Goal: Transaction & Acquisition: Purchase product/service

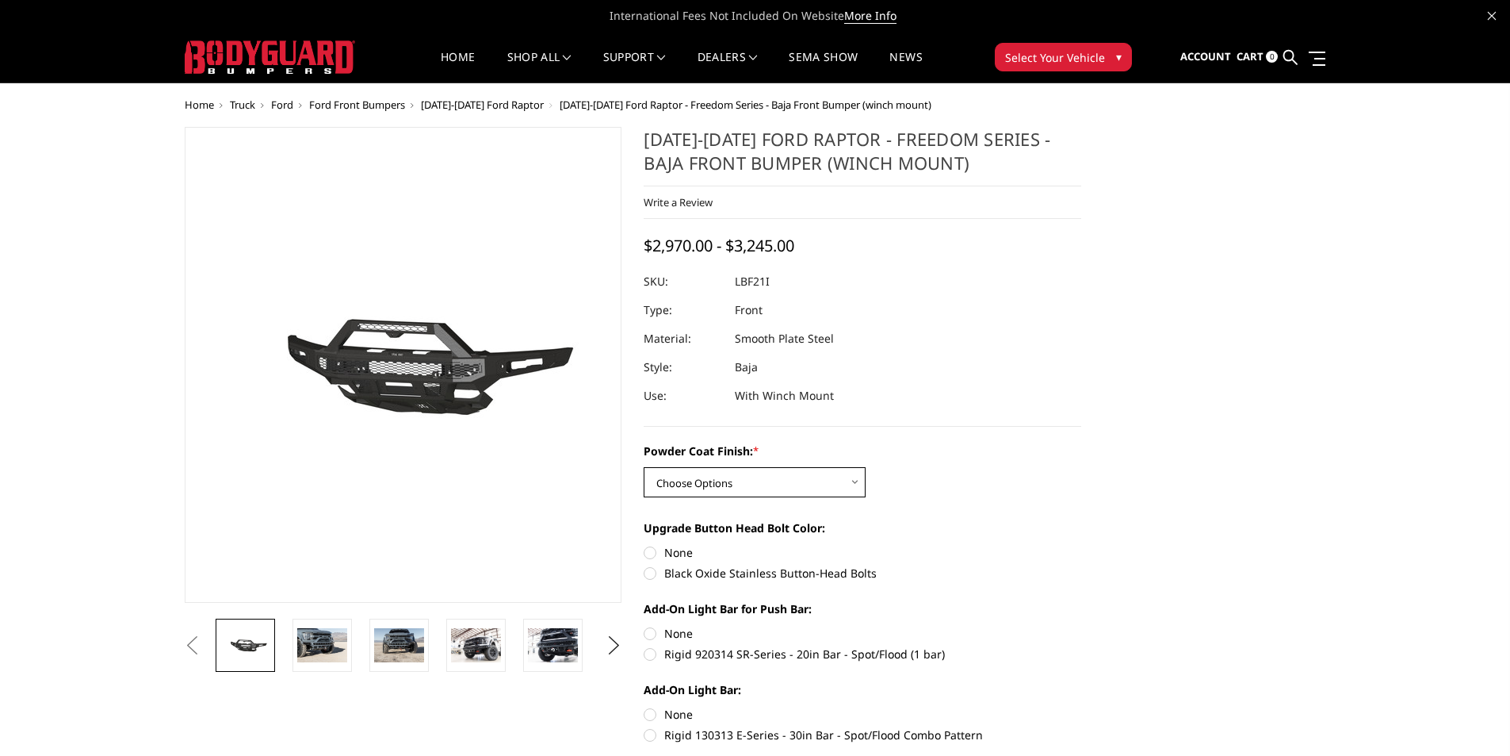
click at [855, 484] on select "Choose Options Bare Metal Texture Black Powder Coat" at bounding box center [755, 482] width 222 height 30
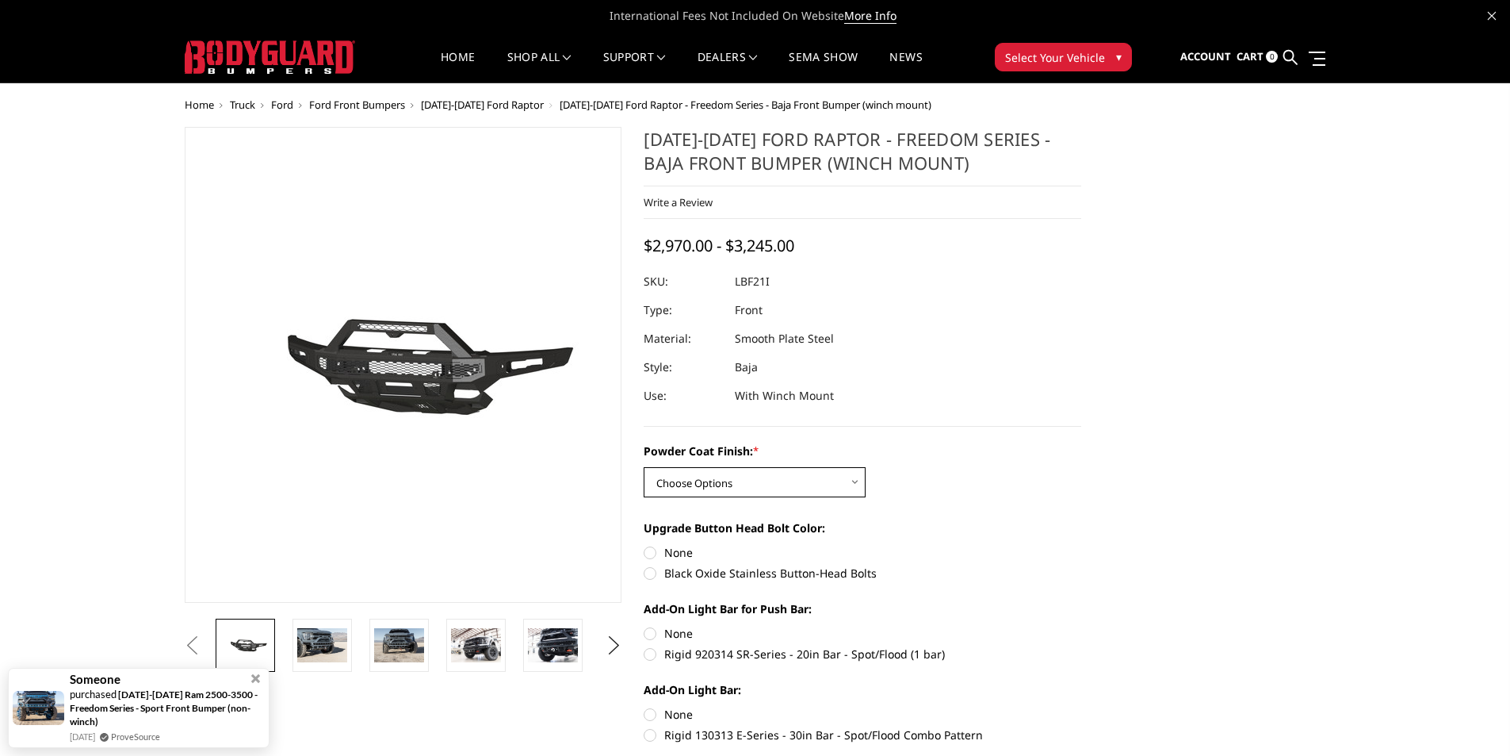
click at [855, 484] on select "Choose Options Bare Metal Texture Black Powder Coat" at bounding box center [755, 482] width 222 height 30
select select "2766"
click at [644, 467] on select "Choose Options Bare Metal Texture Black Powder Coat" at bounding box center [755, 482] width 222 height 30
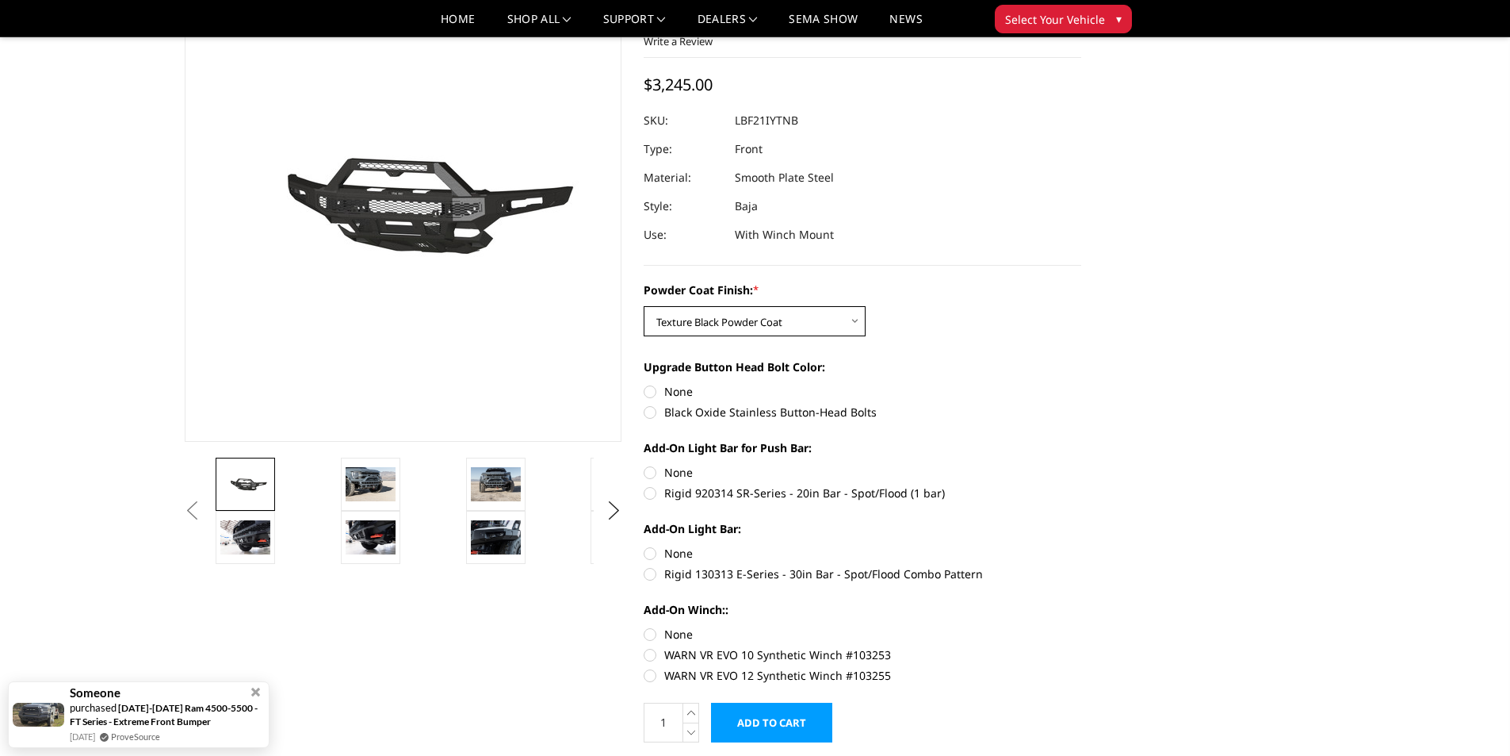
scroll to position [159, 0]
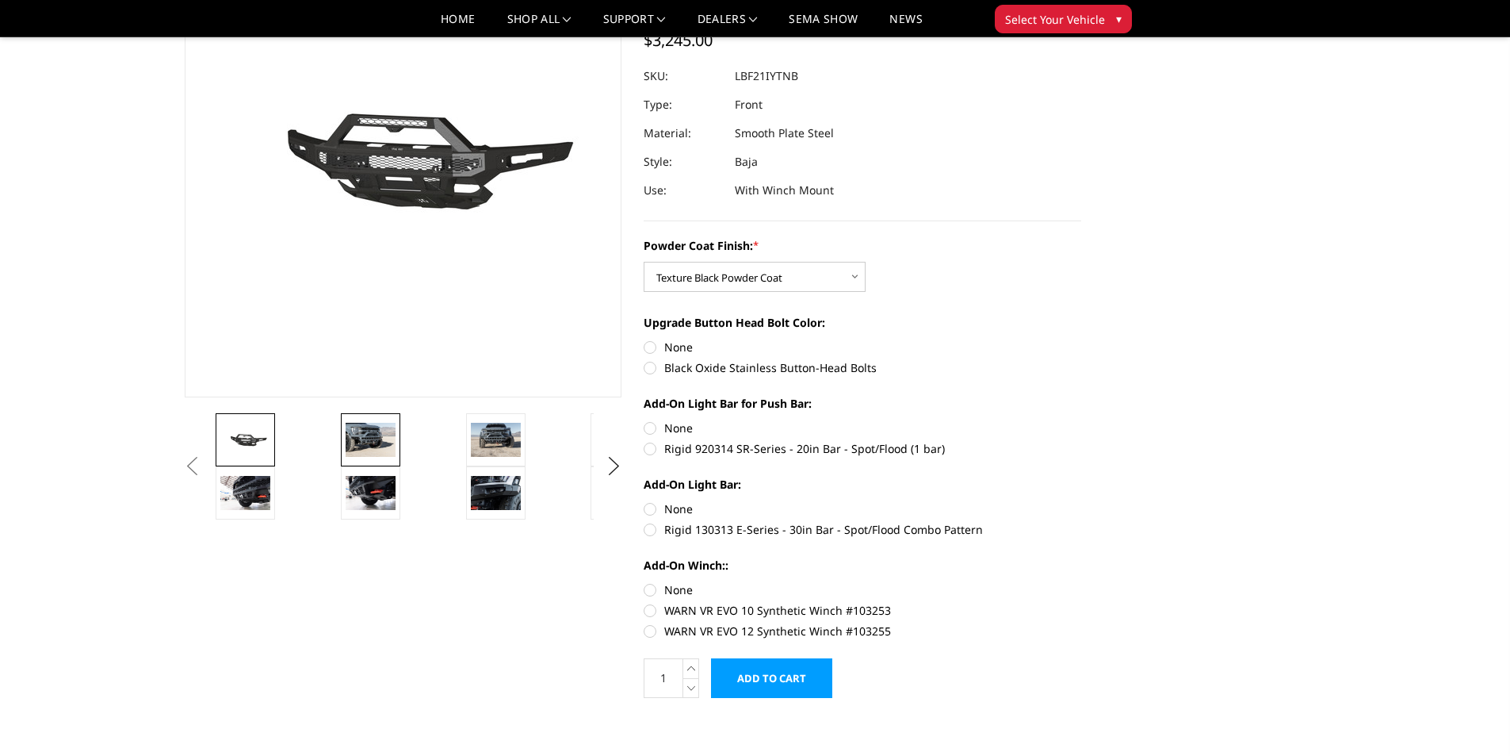
click at [372, 442] on img at bounding box center [371, 439] width 50 height 33
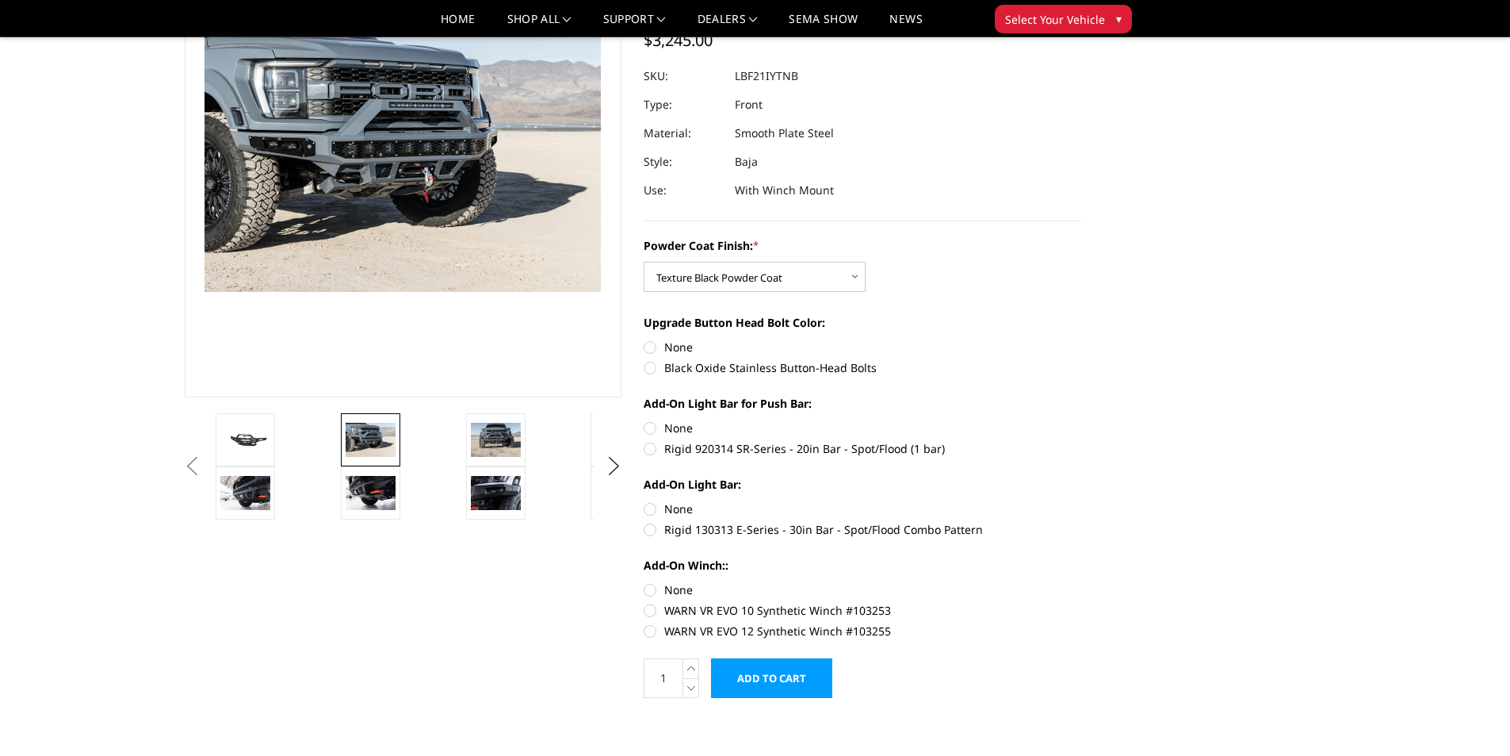
scroll to position [120, 0]
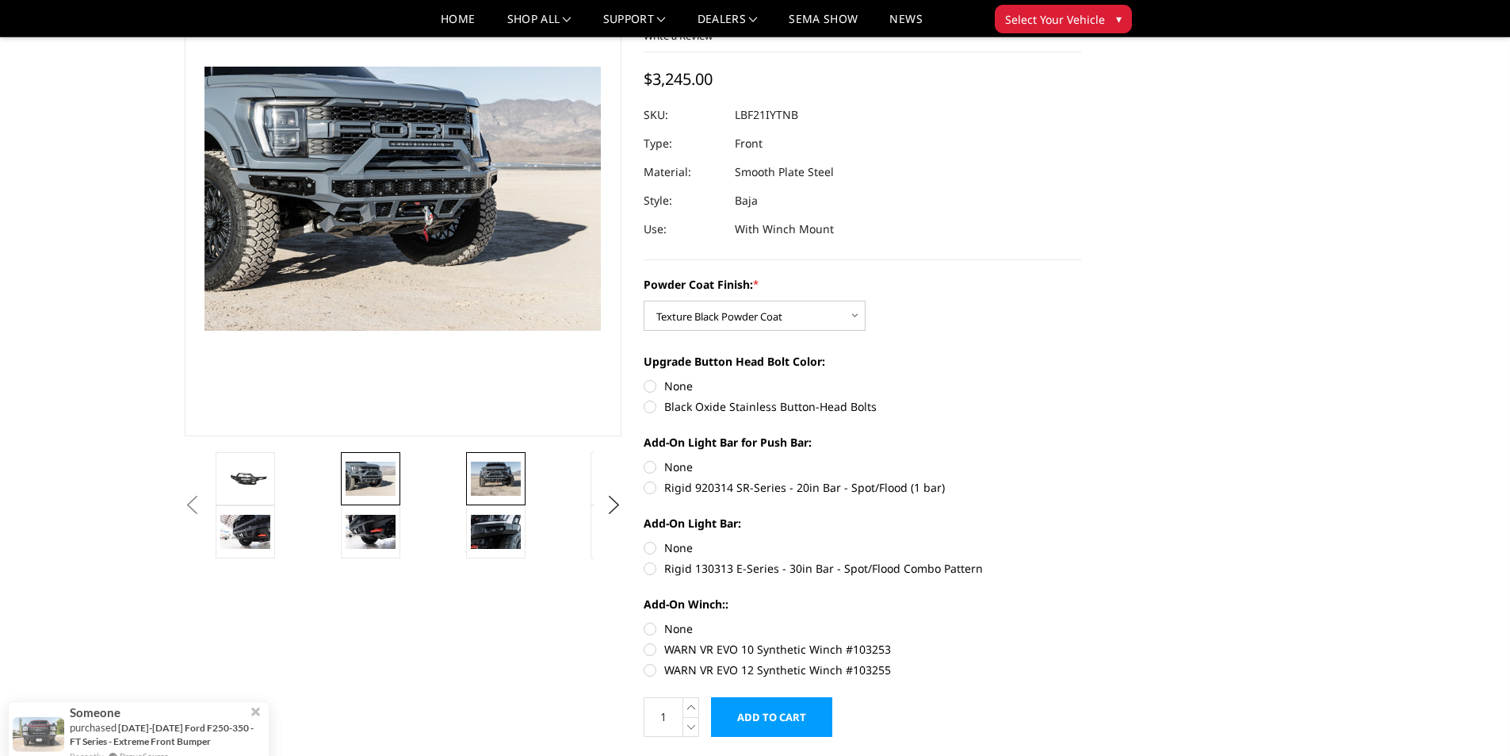
click at [488, 476] on img at bounding box center [496, 477] width 50 height 33
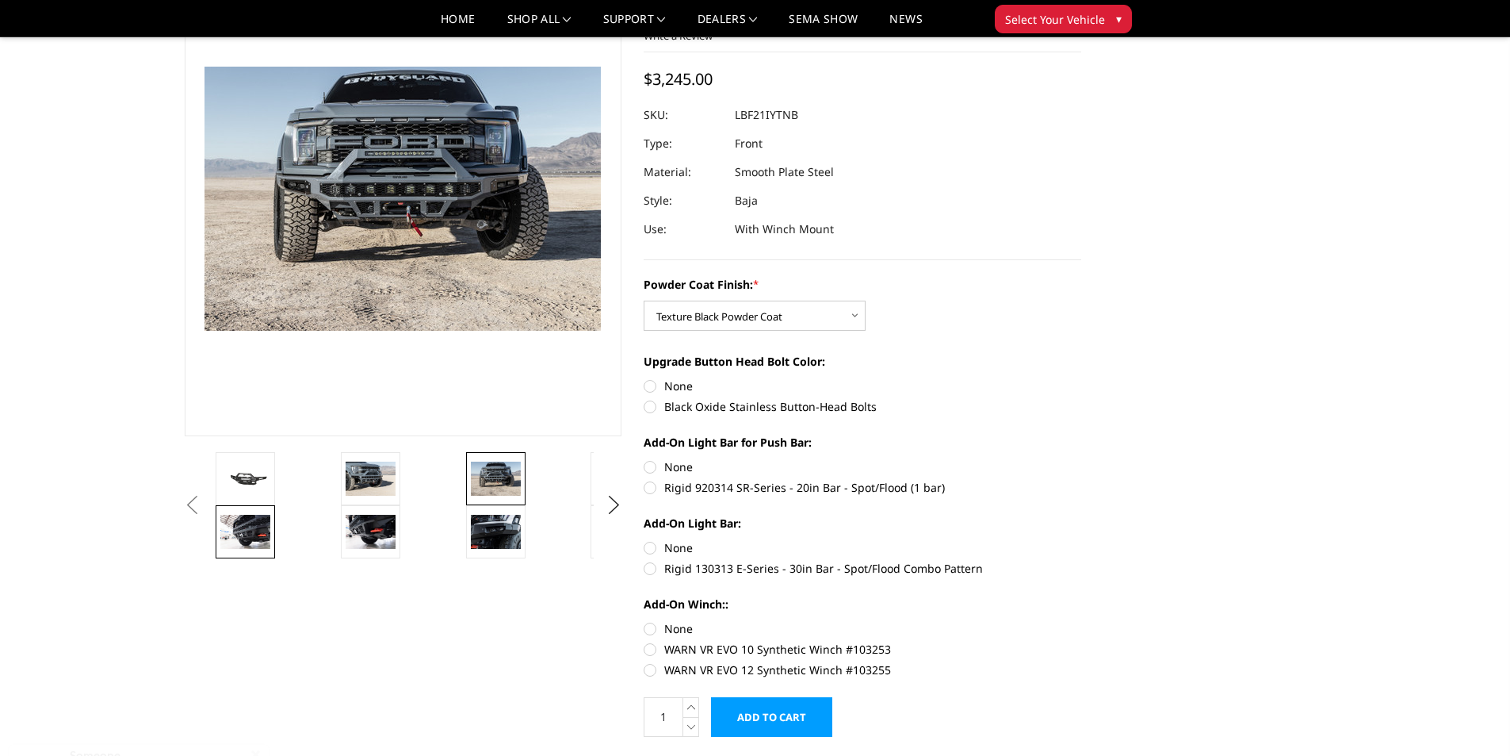
click at [258, 523] on img at bounding box center [245, 531] width 50 height 33
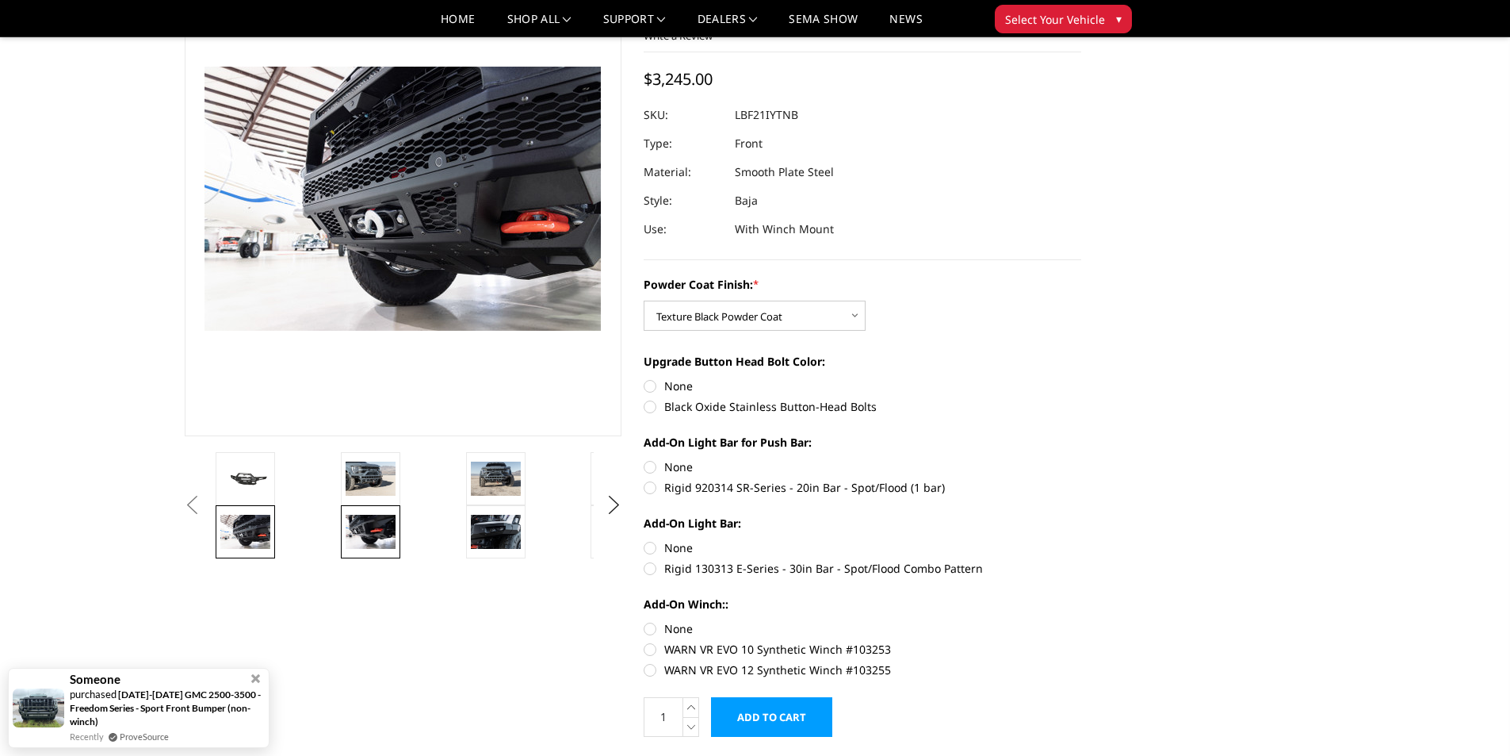
click at [377, 531] on img at bounding box center [371, 531] width 50 height 33
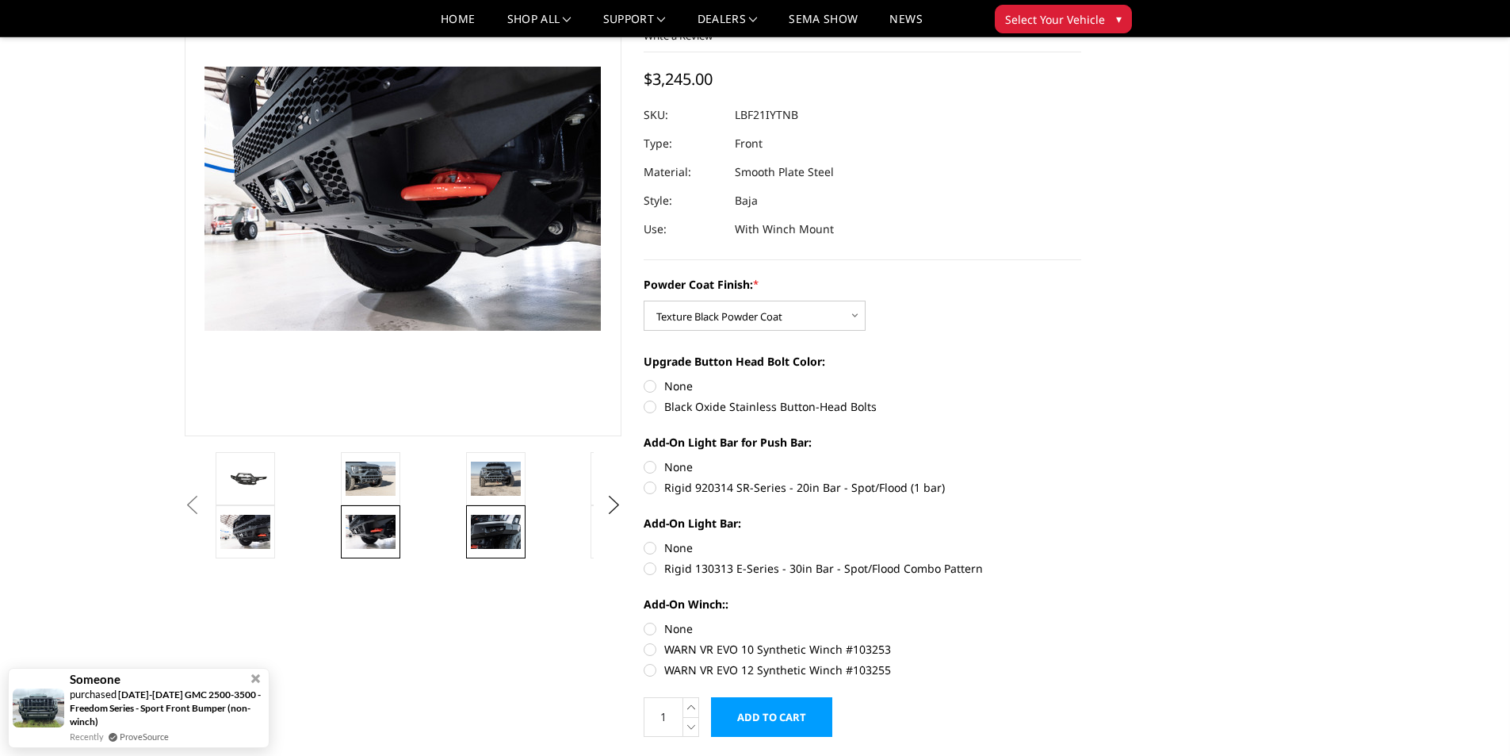
click at [515, 536] on img at bounding box center [496, 531] width 50 height 33
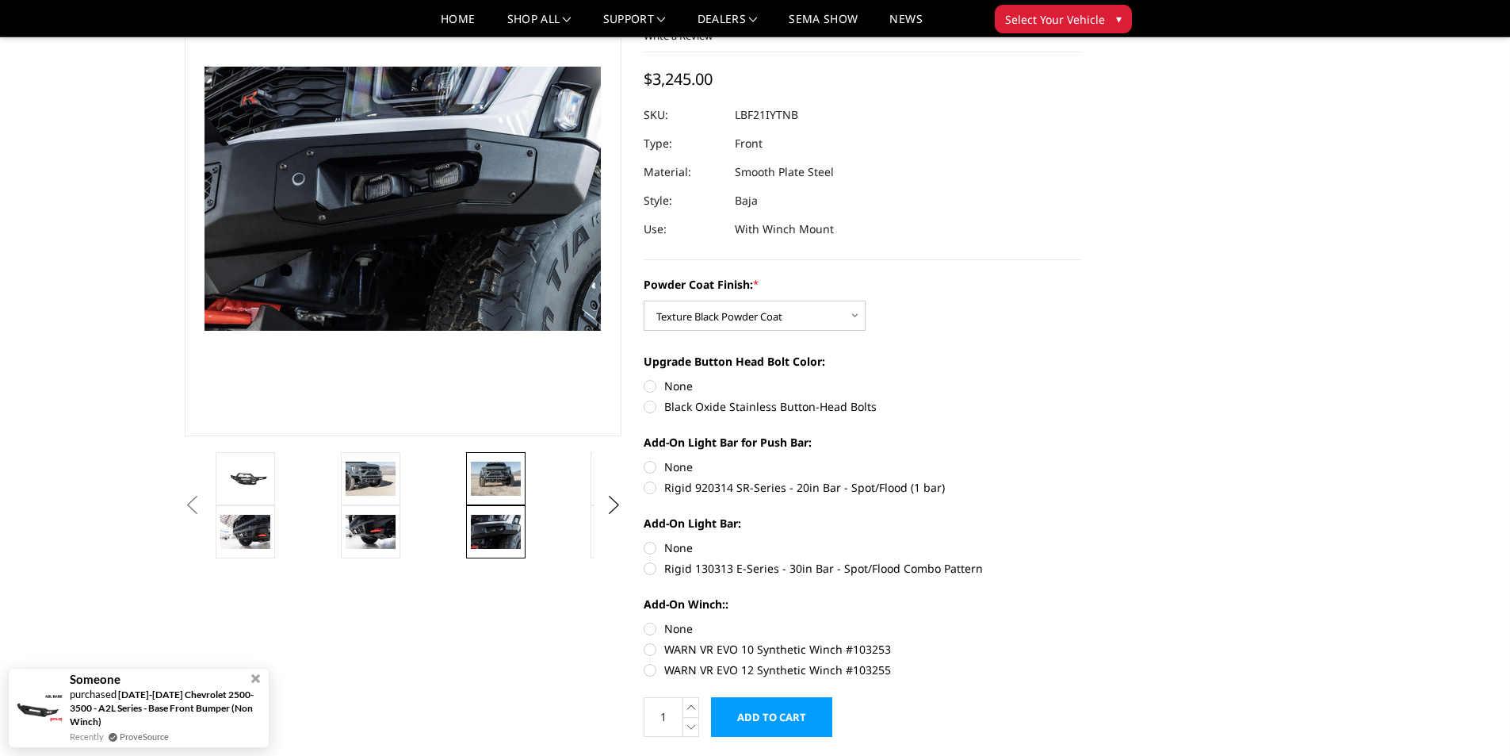
click at [492, 464] on img at bounding box center [496, 477] width 50 height 33
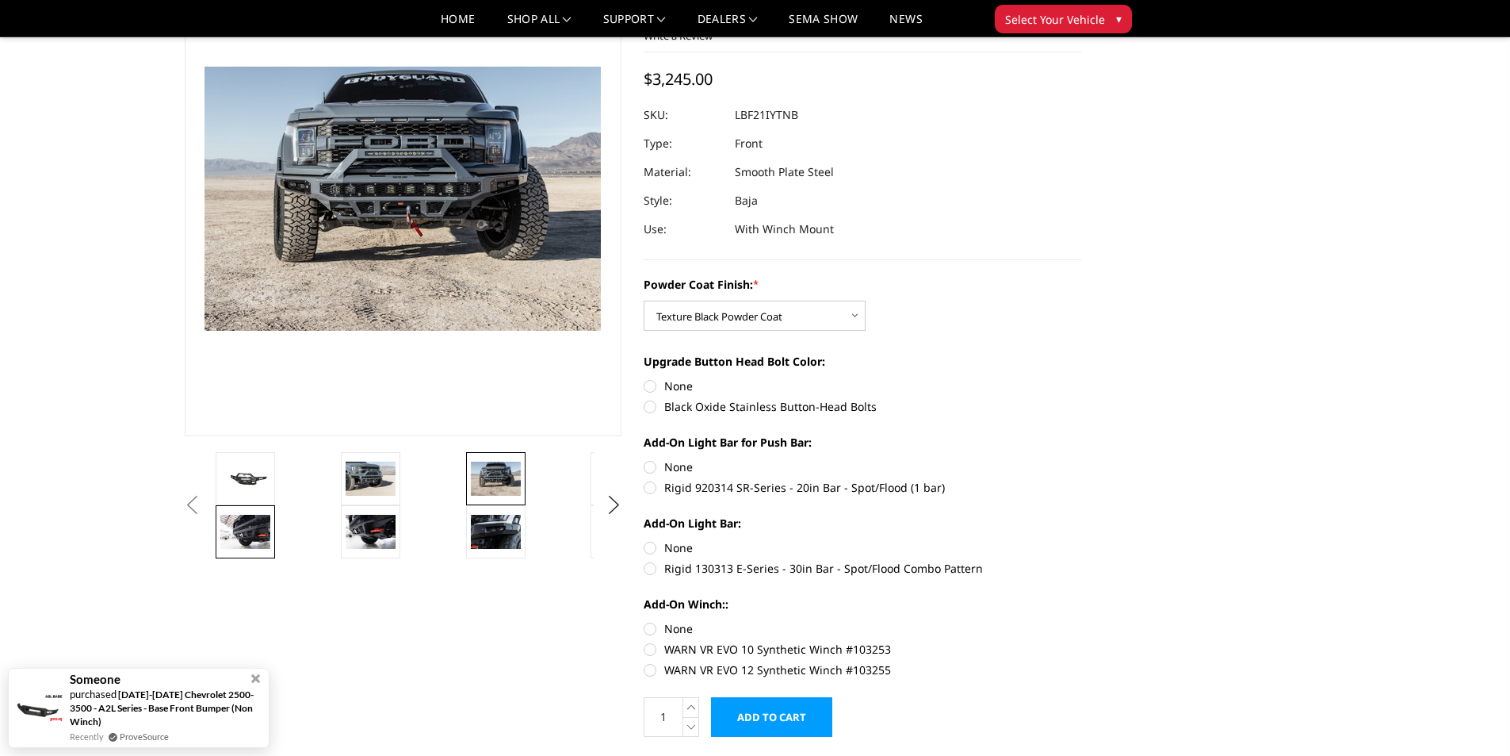
click at [252, 534] on img at bounding box center [245, 531] width 50 height 33
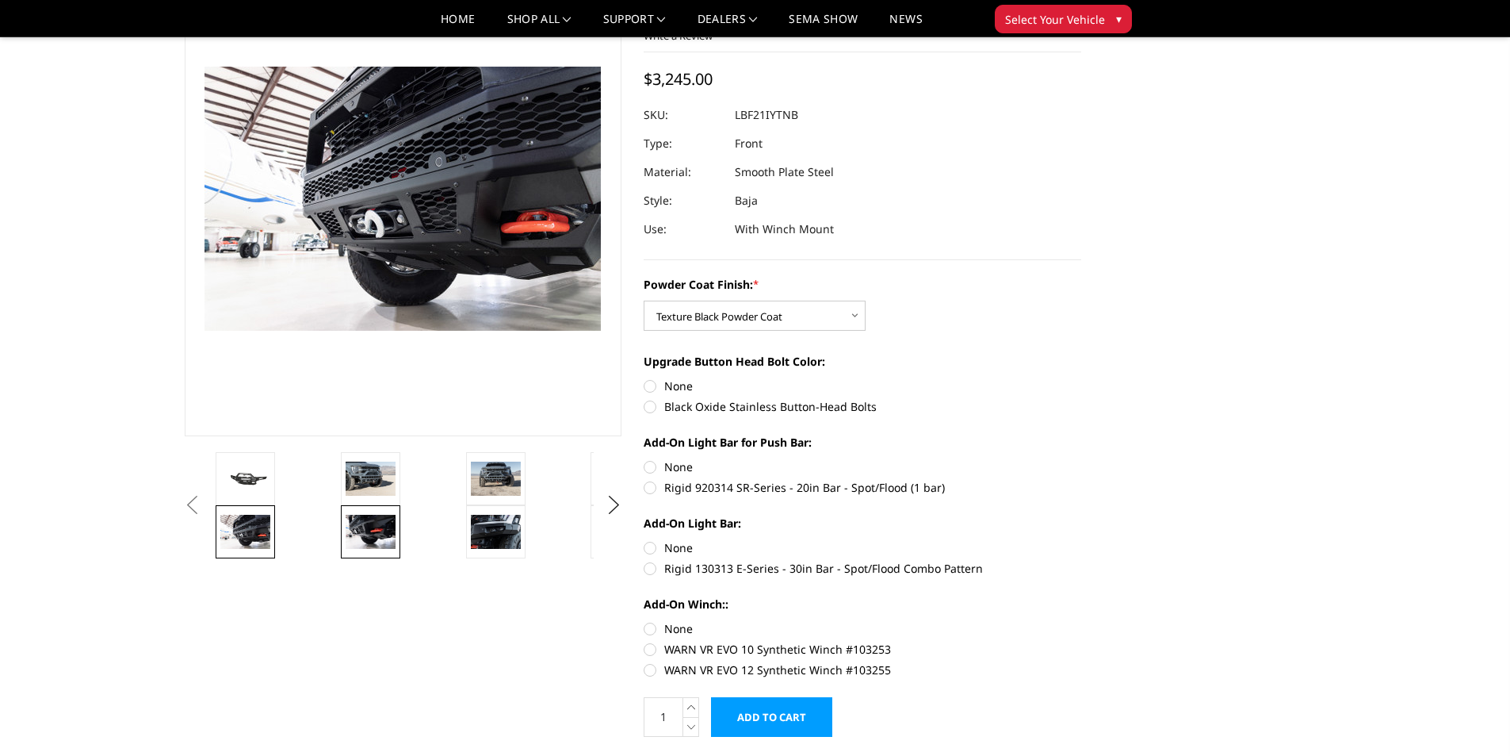
click at [373, 535] on img at bounding box center [371, 531] width 50 height 33
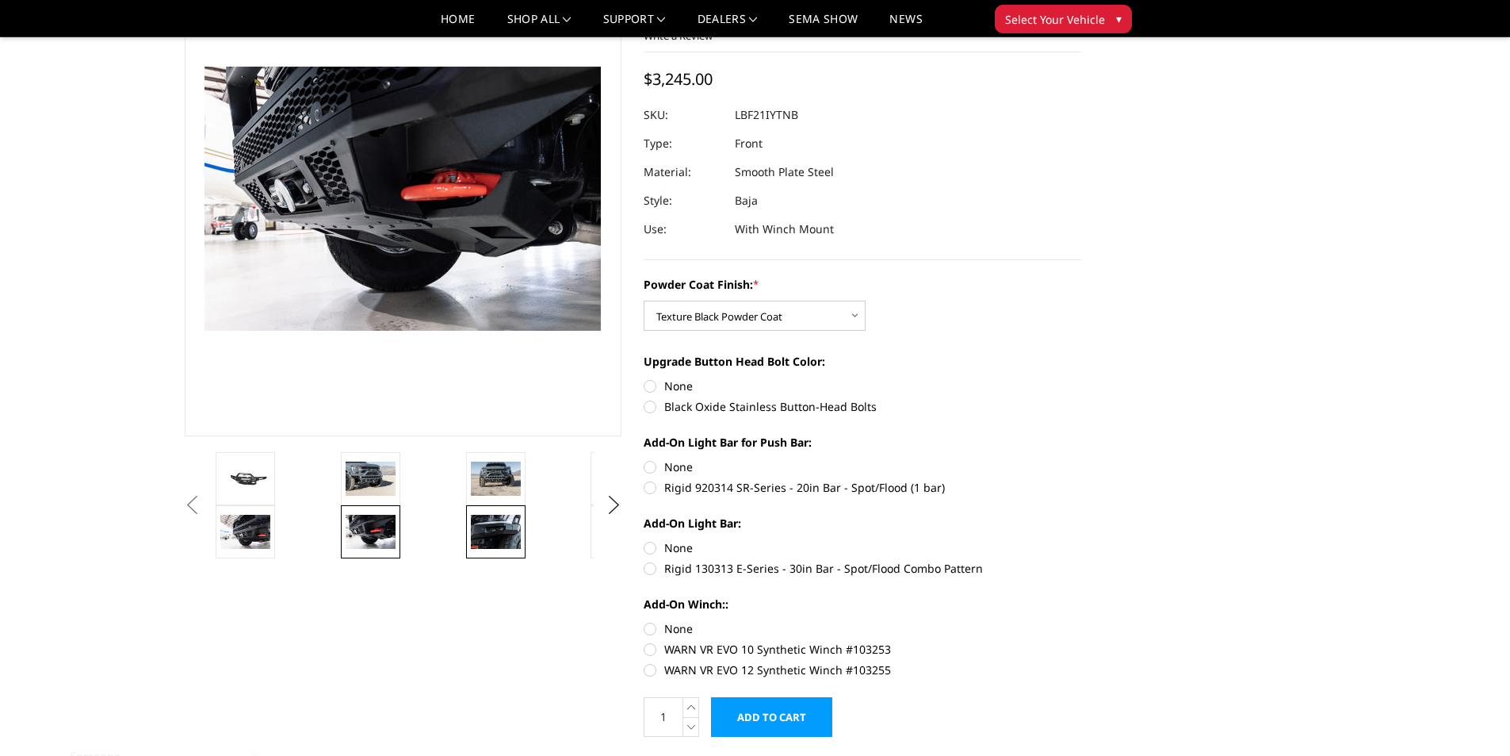
click at [492, 529] on img at bounding box center [496, 531] width 50 height 33
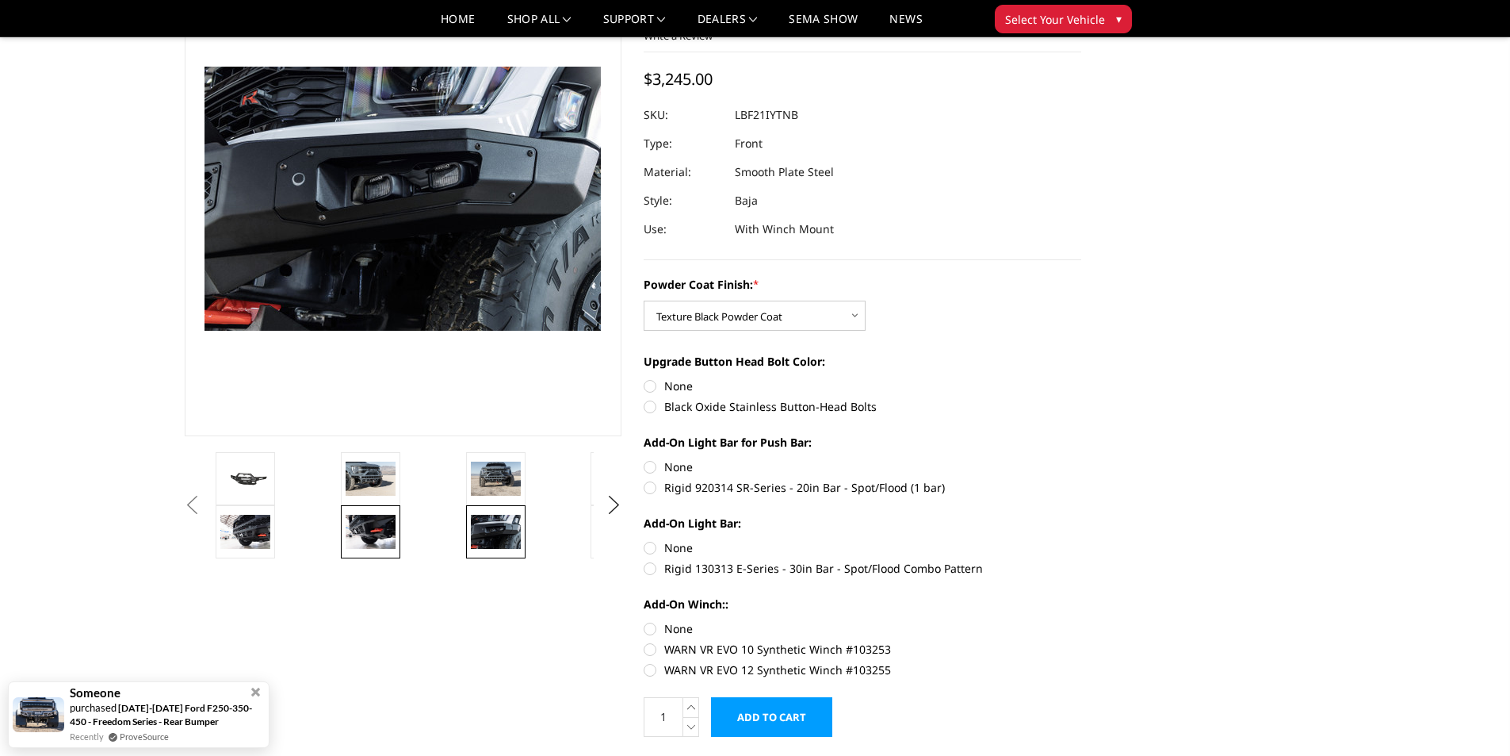
click at [367, 534] on img at bounding box center [371, 531] width 50 height 33
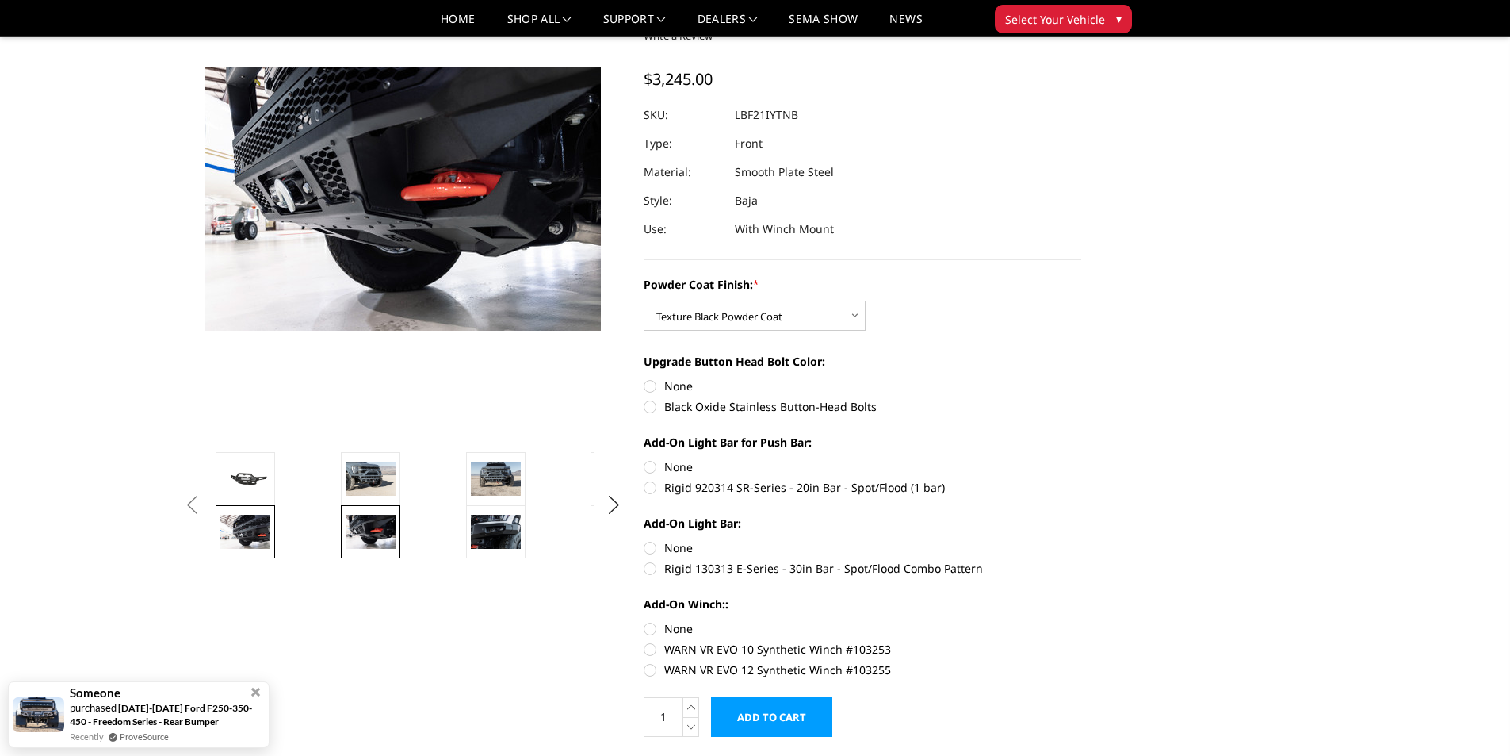
click at [246, 530] on img at bounding box center [245, 531] width 50 height 33
